Goal: Task Accomplishment & Management: Manage account settings

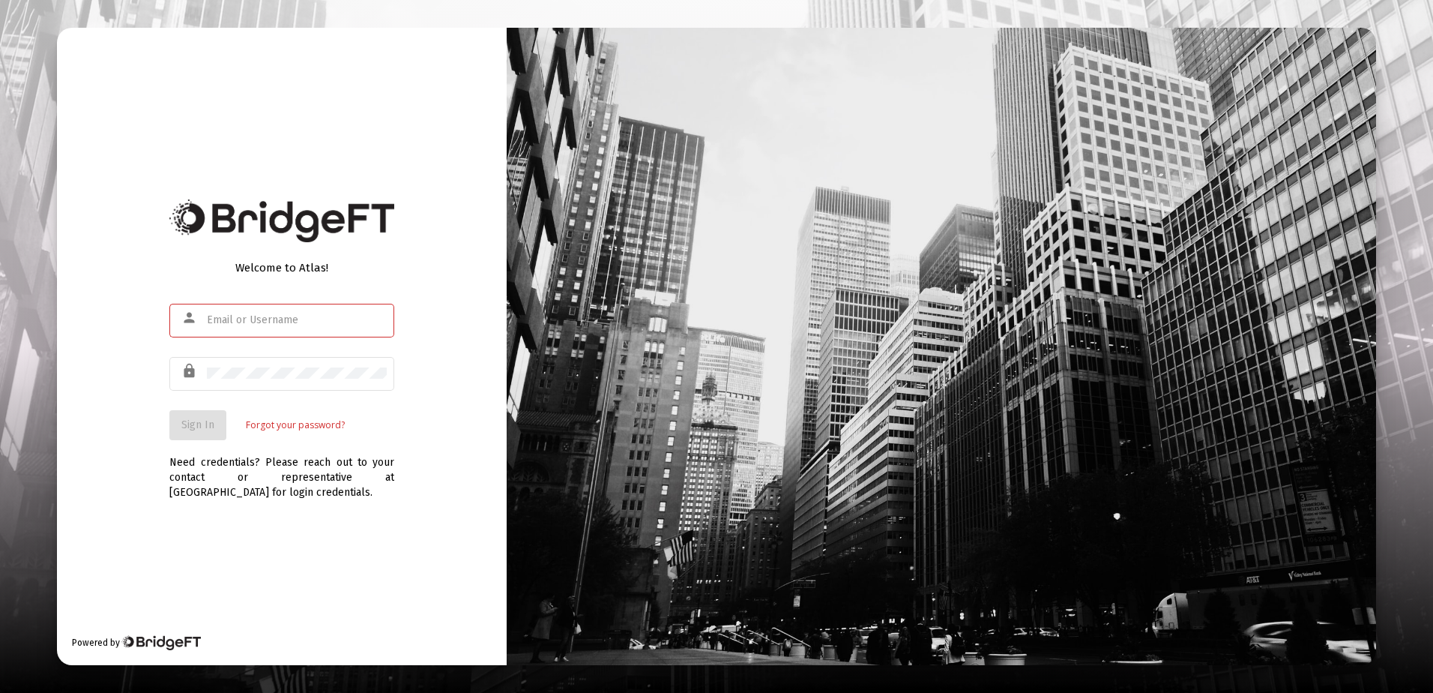
drag, startPoint x: 361, startPoint y: 557, endPoint x: 357, endPoint y: 533, distance: 24.4
click at [361, 546] on div "Welcome to Atlas! person lock Sign In Forgot your password? Need credentials? P…" at bounding box center [282, 346] width 450 height 637
click at [194, 318] on mat-icon "person" at bounding box center [190, 318] width 18 height 18
type input "r.scheidler@rcn.com"
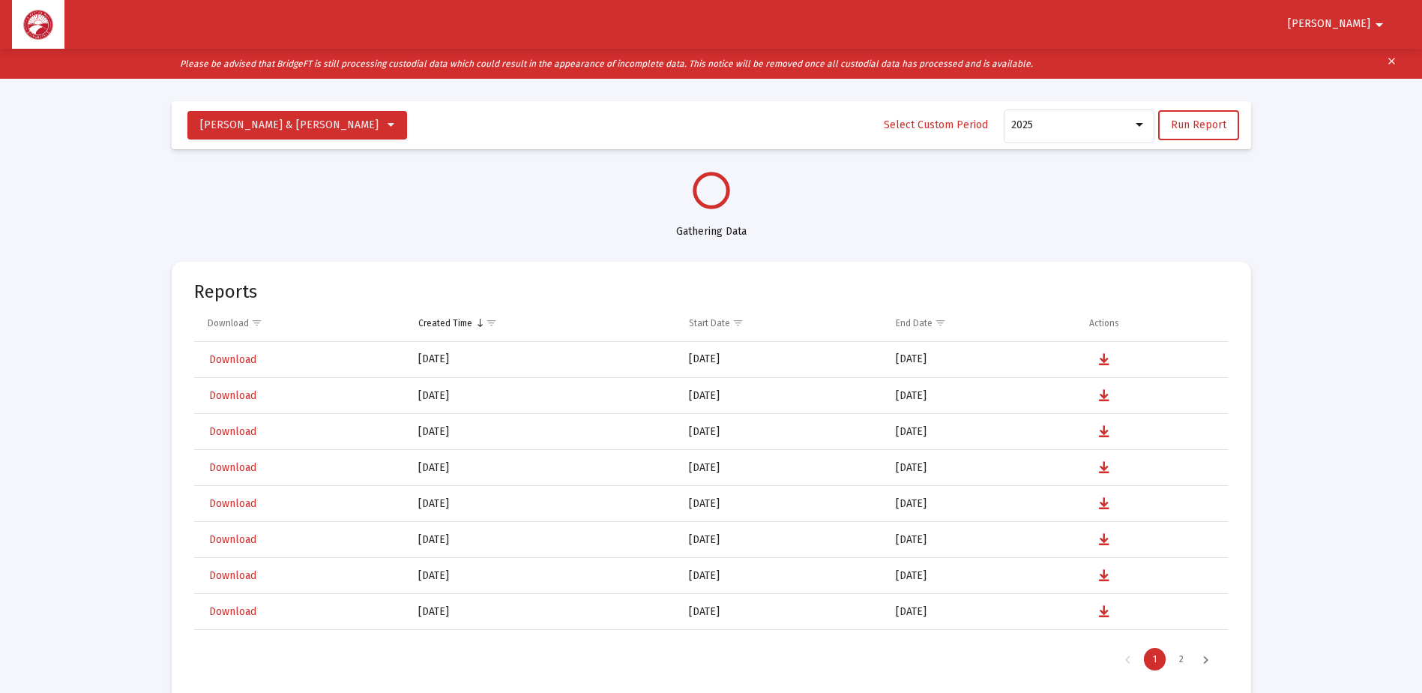
scroll to position [720, 0]
select select "View all"
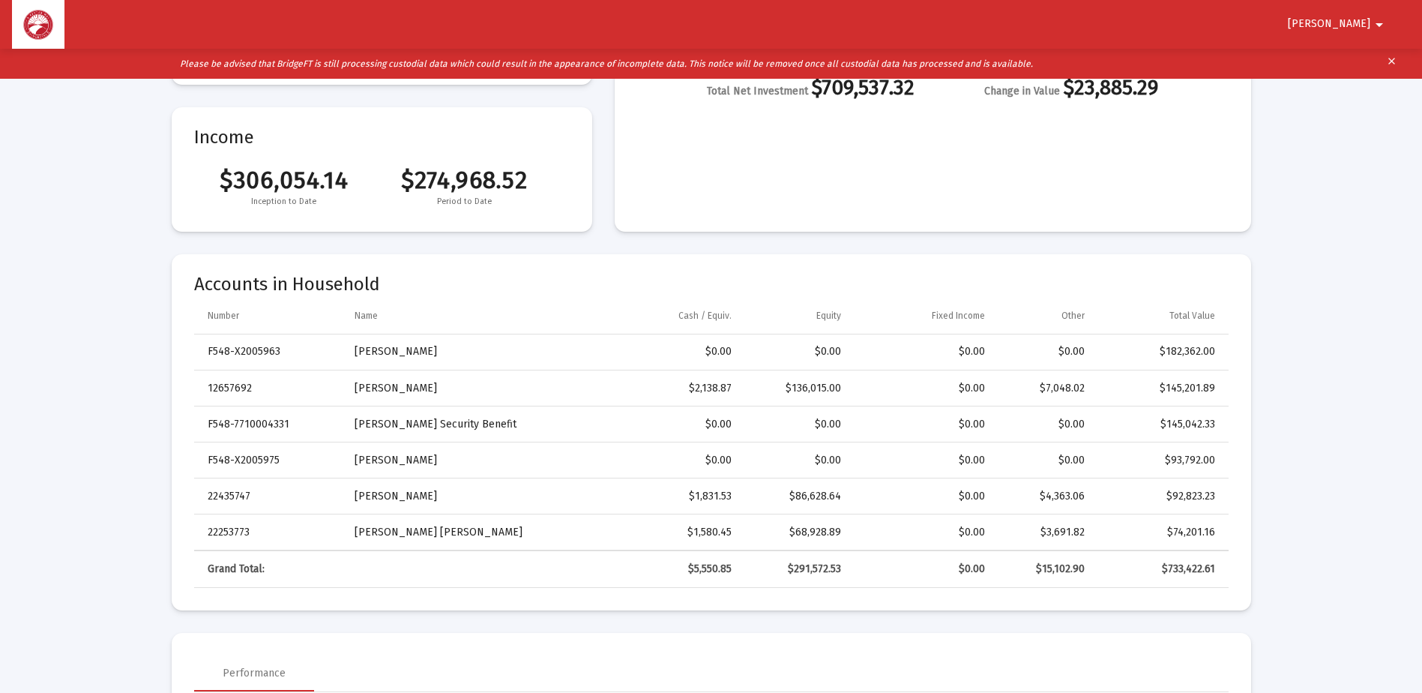
scroll to position [225, 0]
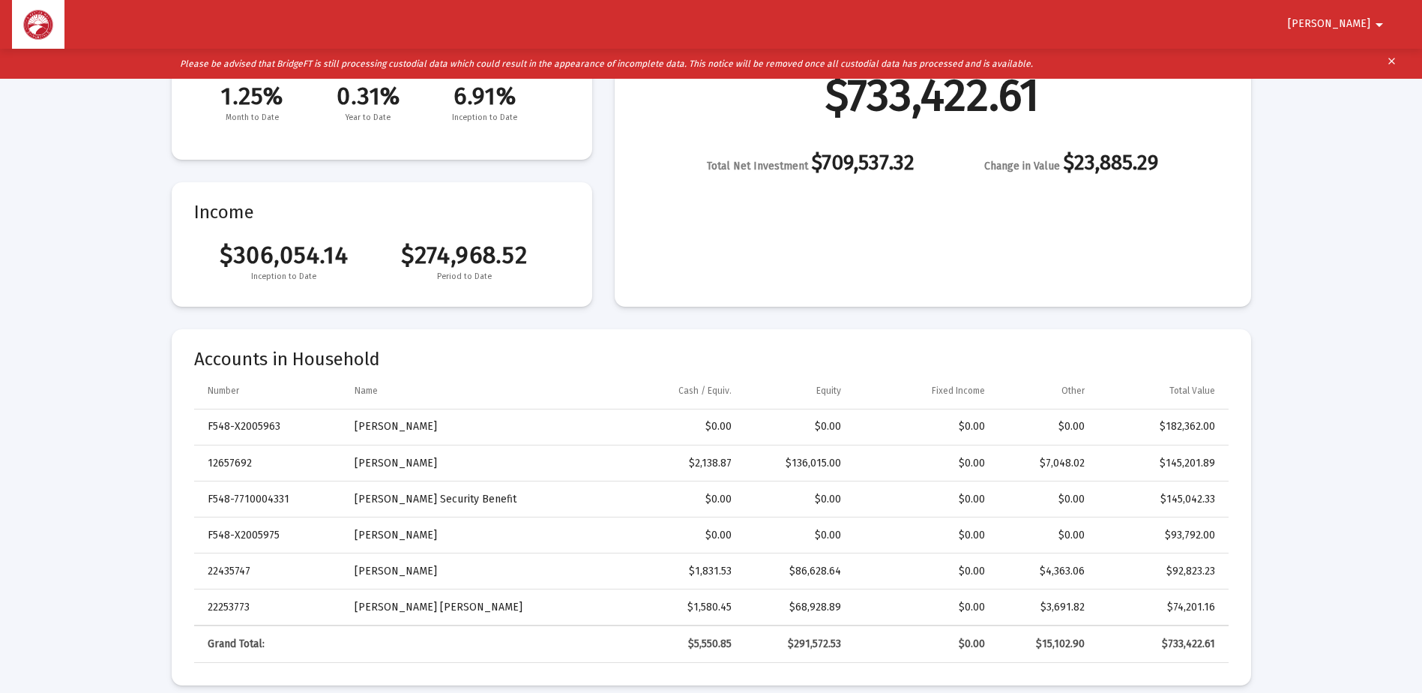
click at [1347, 19] on span "Ronald" at bounding box center [1329, 24] width 82 height 13
click at [1363, 59] on button "Logout" at bounding box center [1360, 64] width 84 height 36
